Goal: Information Seeking & Learning: Find specific page/section

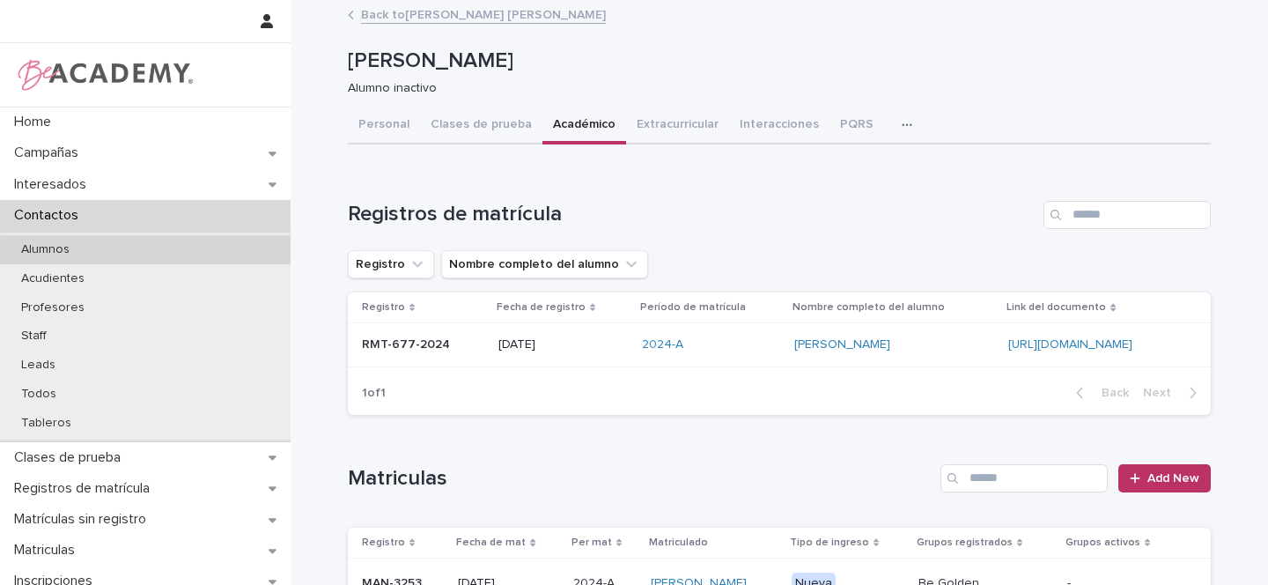
click at [63, 247] on p "Alumnos" at bounding box center [45, 249] width 77 height 15
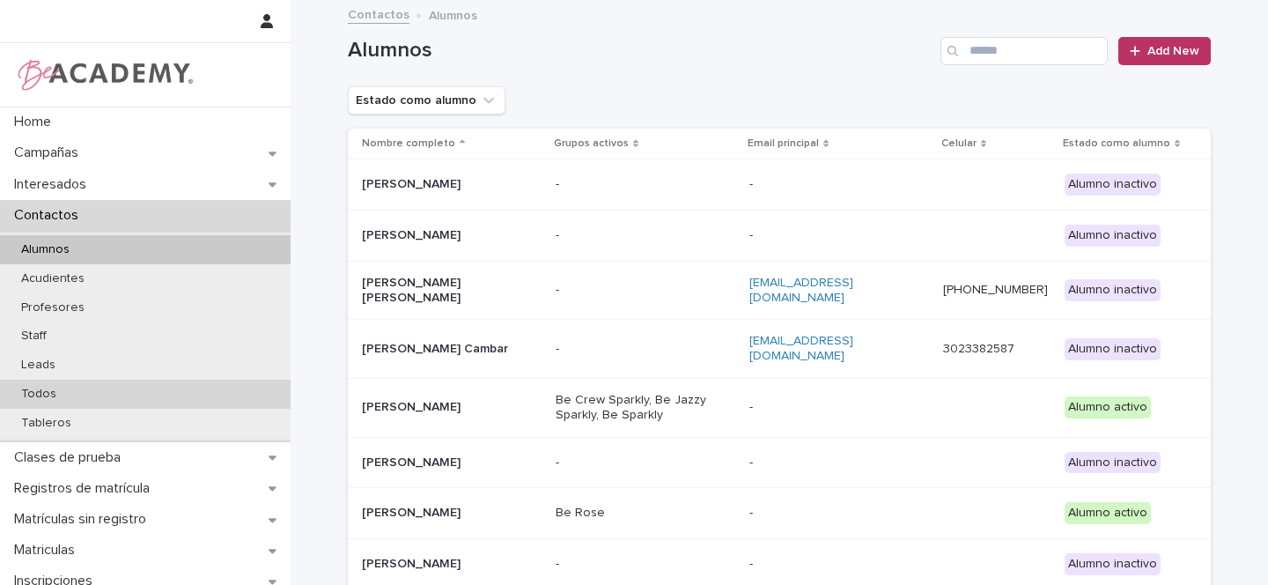
click at [33, 393] on p "Todos" at bounding box center [38, 393] width 63 height 15
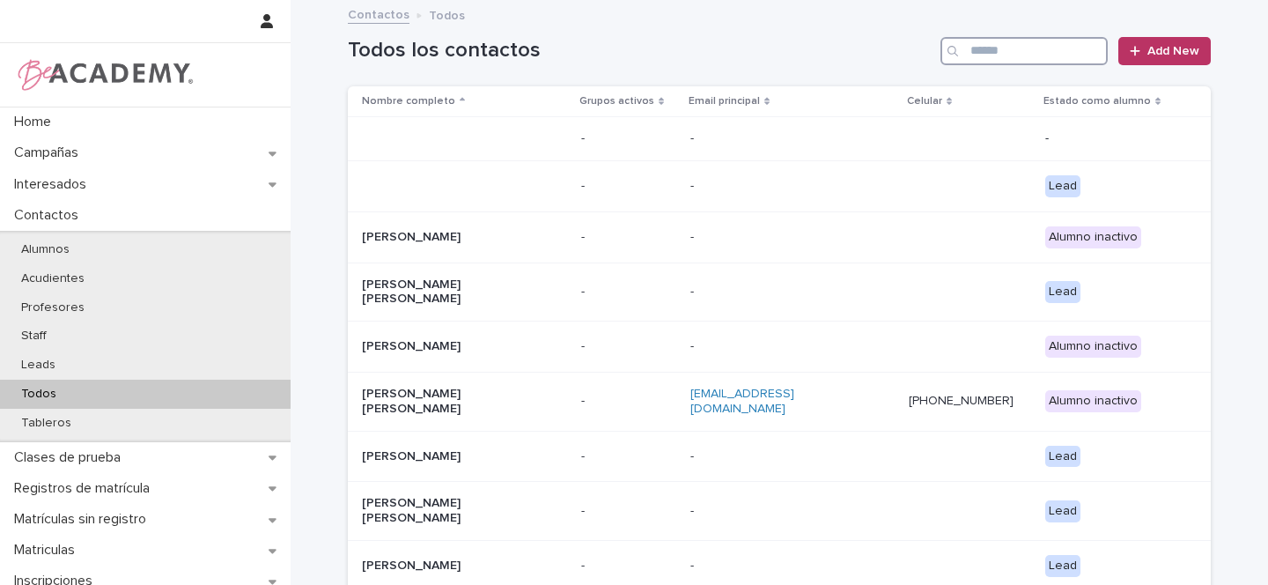
click at [1002, 52] on input "Search" at bounding box center [1023, 51] width 167 height 28
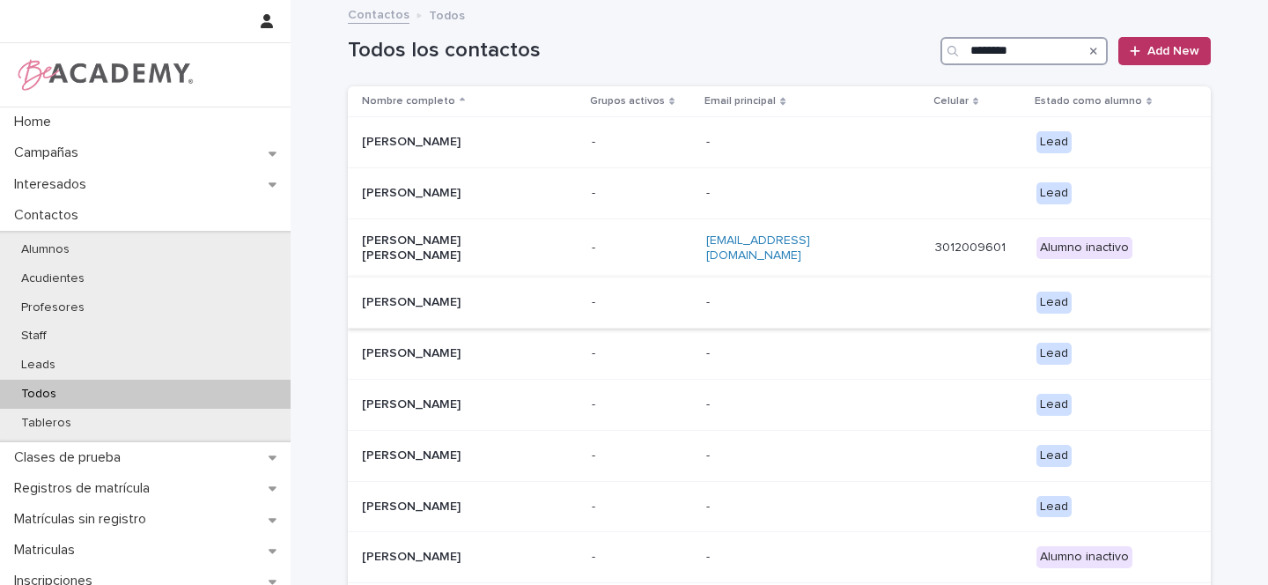
type input "********"
click at [525, 295] on p "[PERSON_NAME]" at bounding box center [450, 302] width 176 height 15
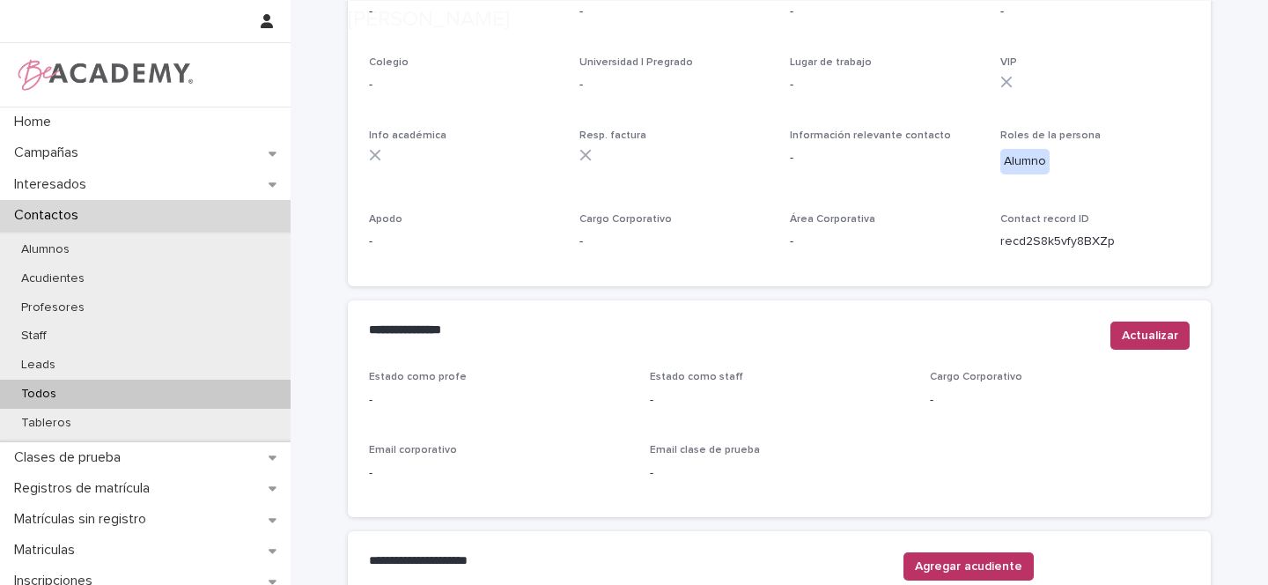
scroll to position [715, 0]
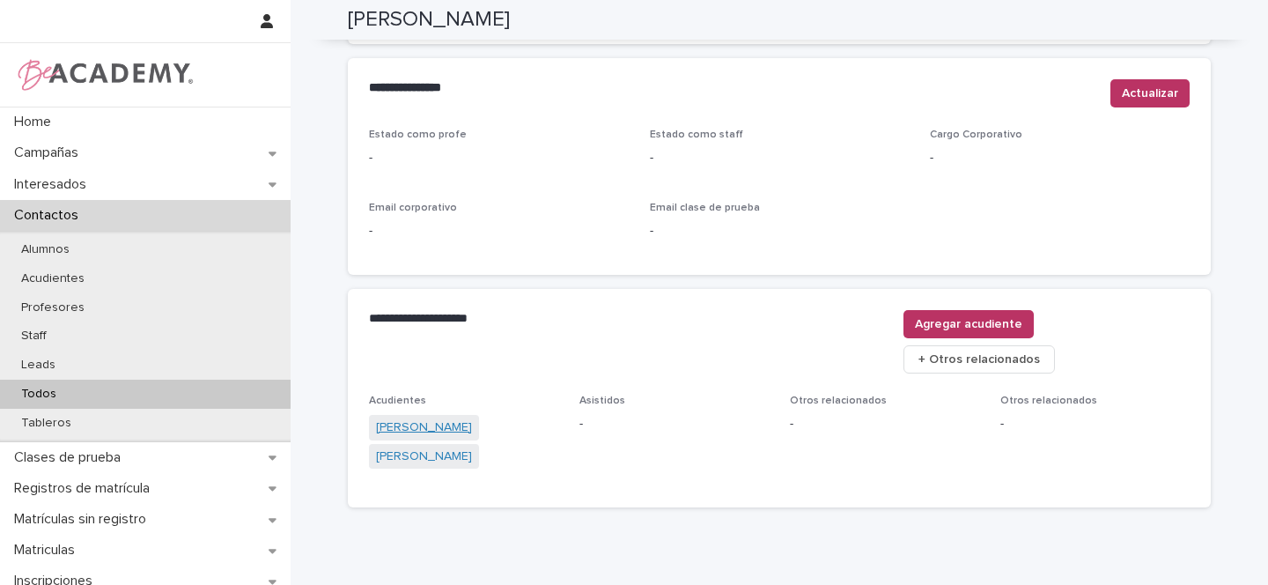
click at [459, 418] on link "[PERSON_NAME]" at bounding box center [424, 427] width 96 height 18
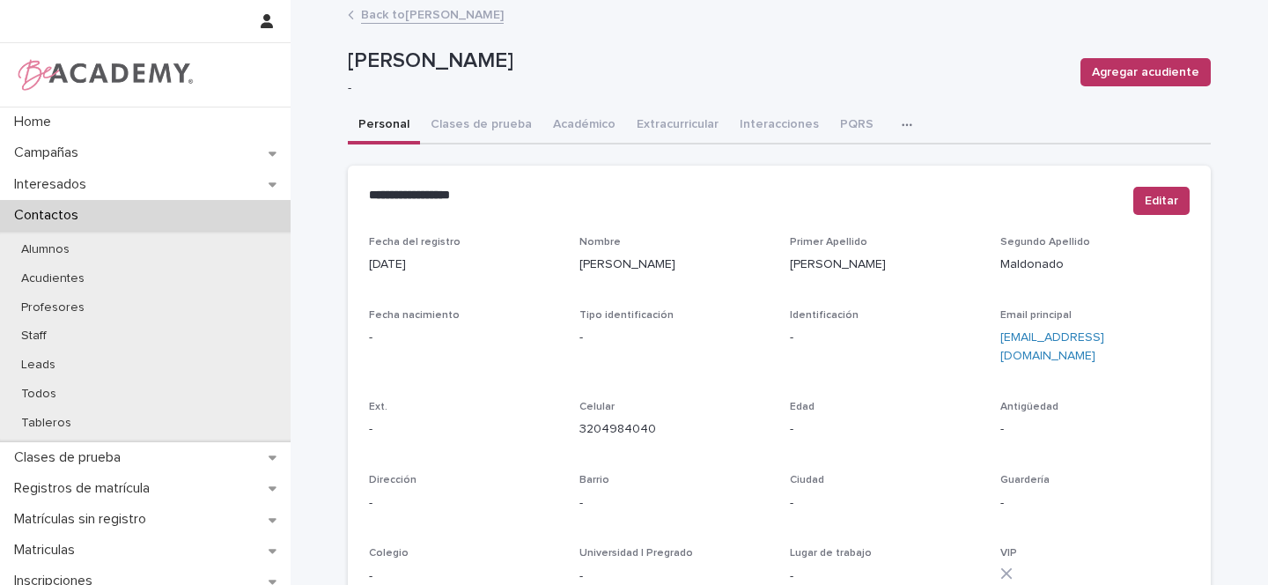
click at [398, 12] on link "Back to [PERSON_NAME]" at bounding box center [432, 14] width 143 height 20
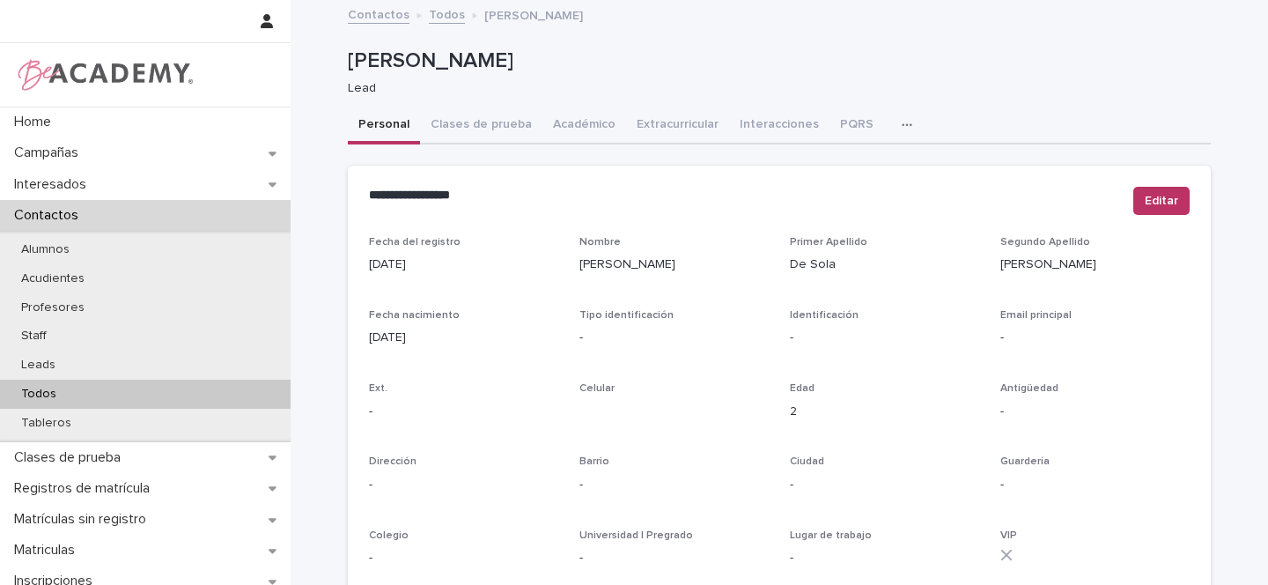
scroll to position [754, 0]
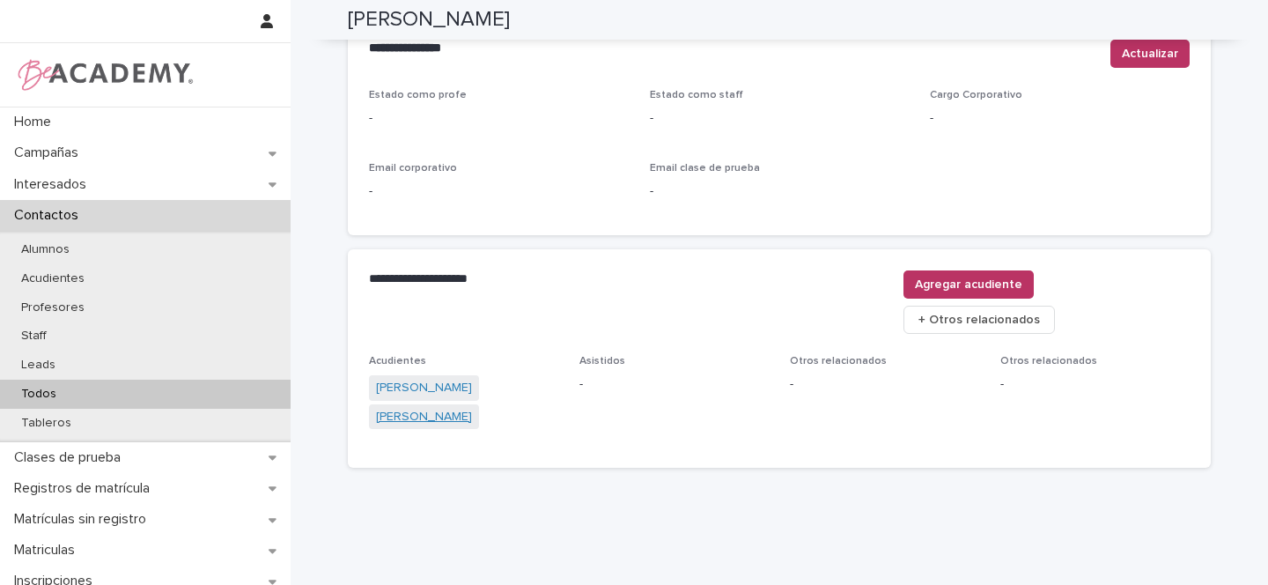
click at [417, 408] on link "[PERSON_NAME]" at bounding box center [424, 417] width 96 height 18
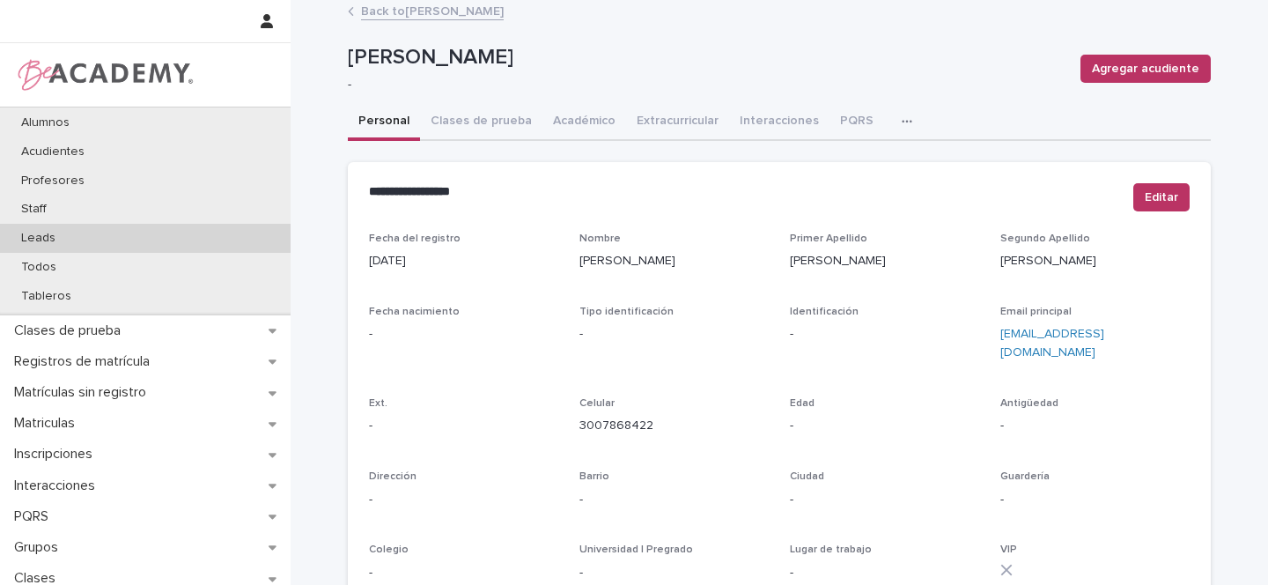
scroll to position [291, 0]
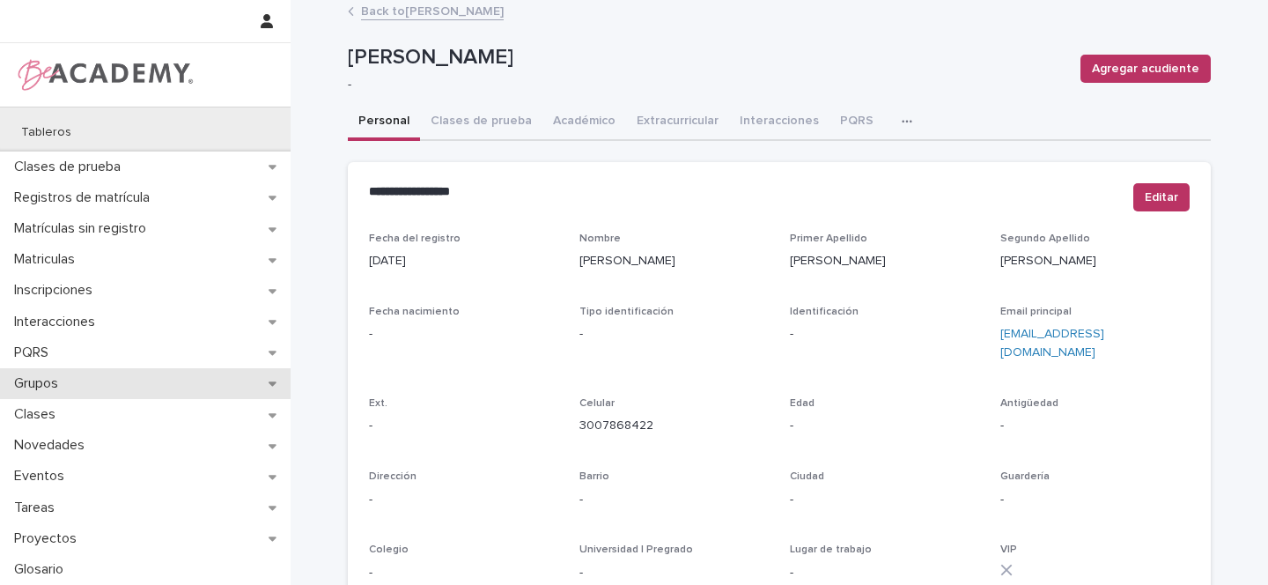
click at [261, 386] on div "Grupos" at bounding box center [145, 383] width 291 height 31
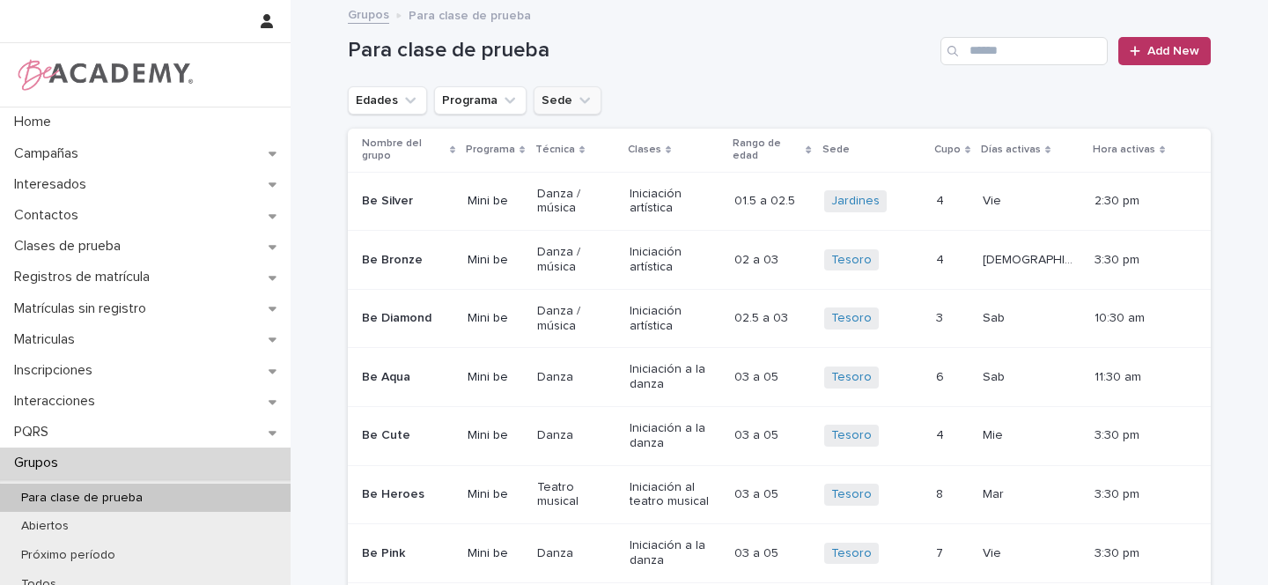
click at [573, 108] on button "Sede" at bounding box center [568, 100] width 68 height 28
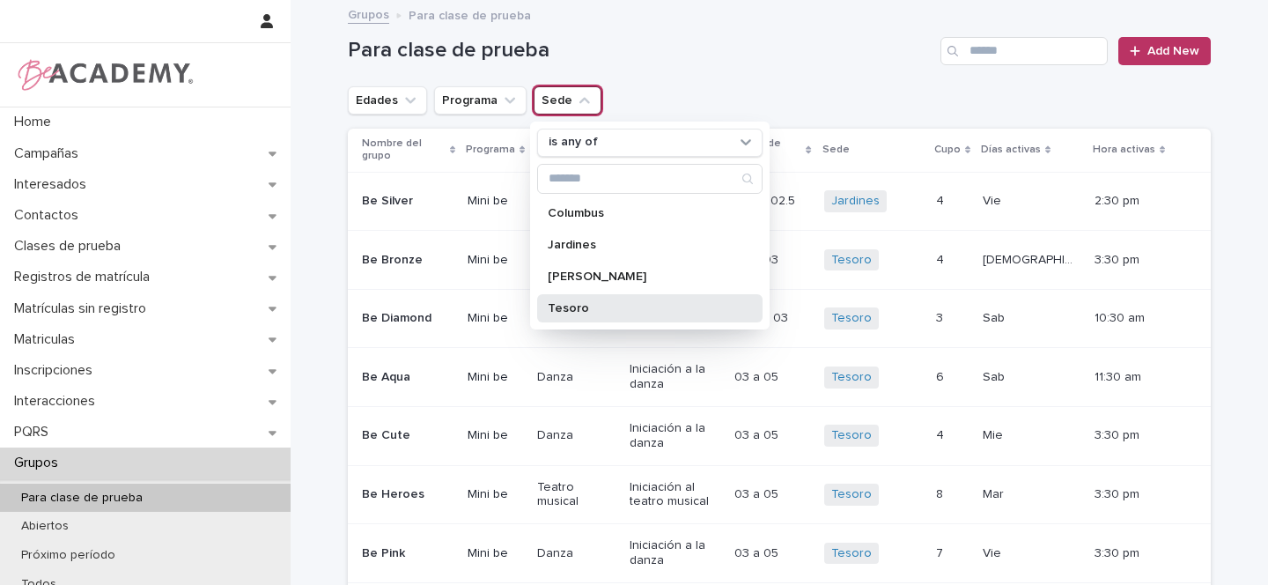
click at [557, 307] on p "Tesoro" at bounding box center [641, 308] width 187 height 12
click at [405, 96] on icon "Edades" at bounding box center [410, 101] width 18 height 18
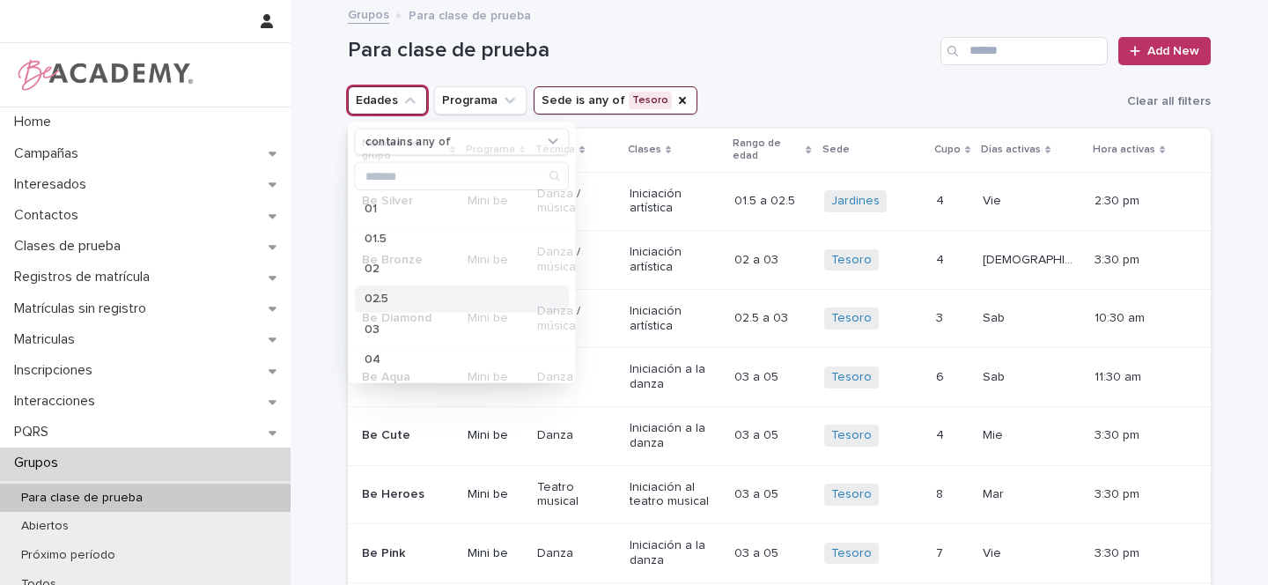
click at [375, 335] on p "03" at bounding box center [453, 328] width 178 height 11
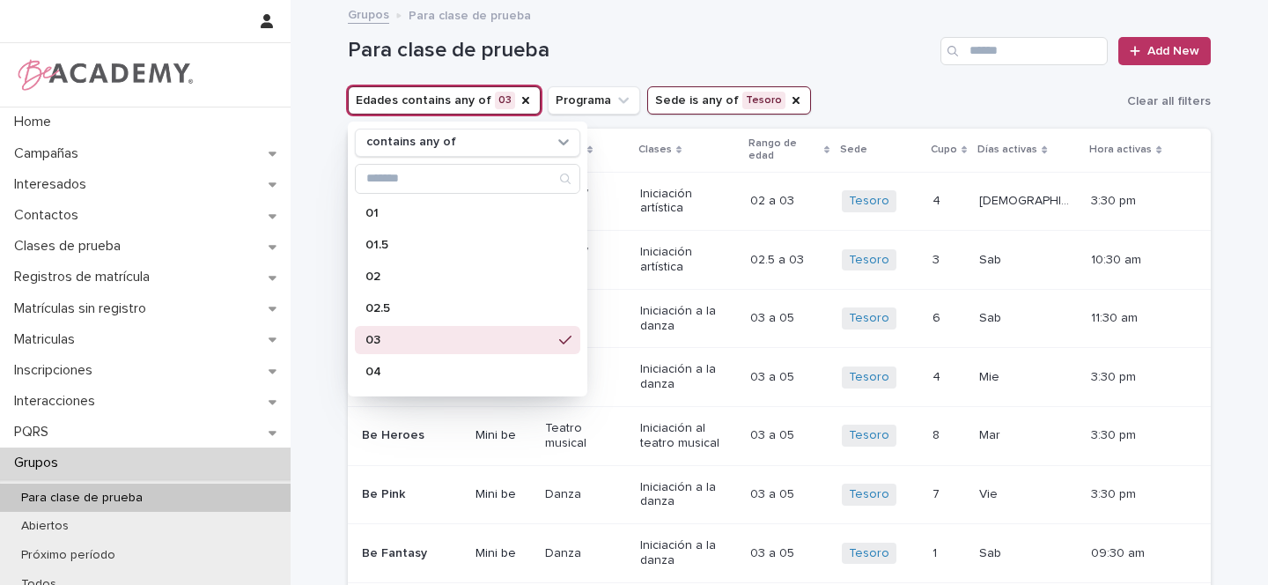
click at [861, 87] on div "Edades contains any of 03 contains any of 01 01.5 02 02.5 03 04 05 06 07 08 09 …" at bounding box center [779, 100] width 863 height 28
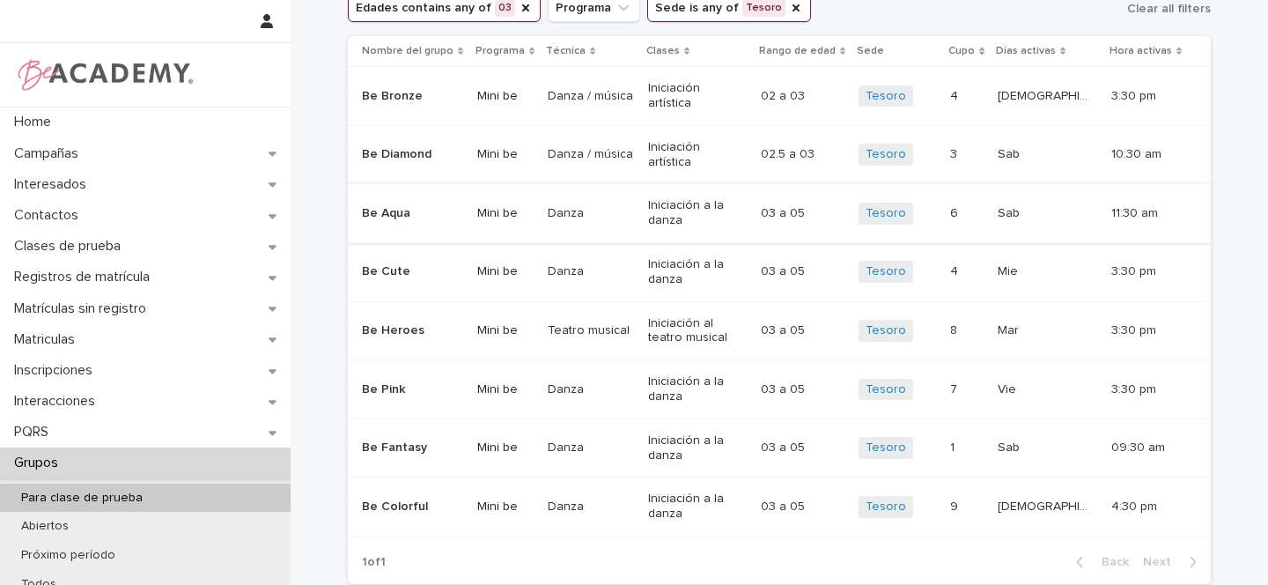
scroll to position [96, 0]
